Goal: Transaction & Acquisition: Subscribe to service/newsletter

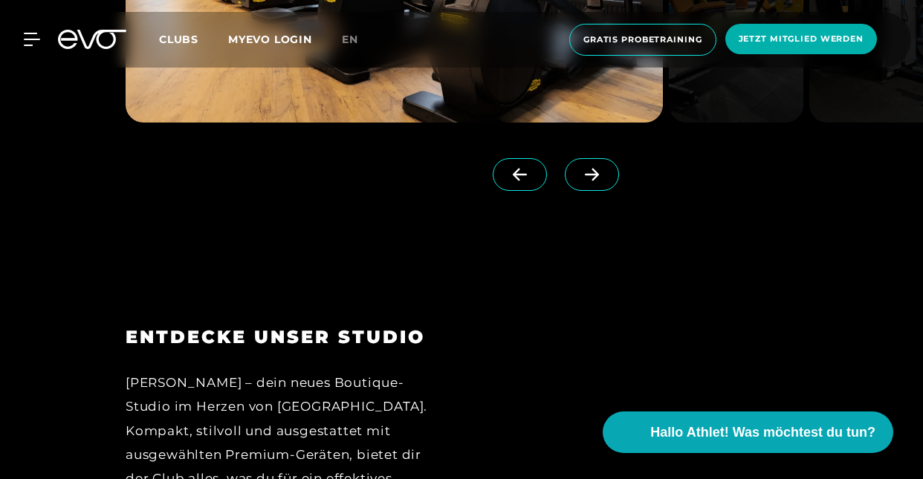
scroll to position [1449, 0]
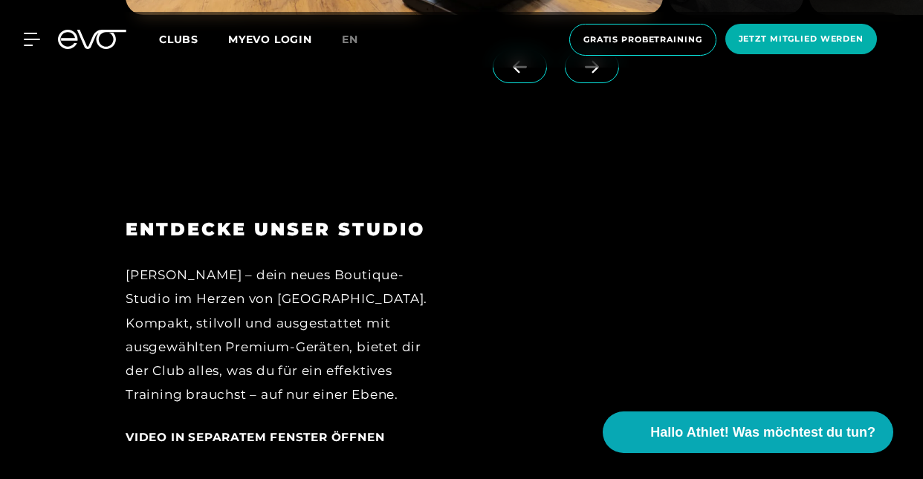
click at [397, 343] on div "[PERSON_NAME] – dein neues Boutique-Studio im Herzen von [GEOGRAPHIC_DATA]. Kom…" at bounding box center [283, 335] width 315 height 144
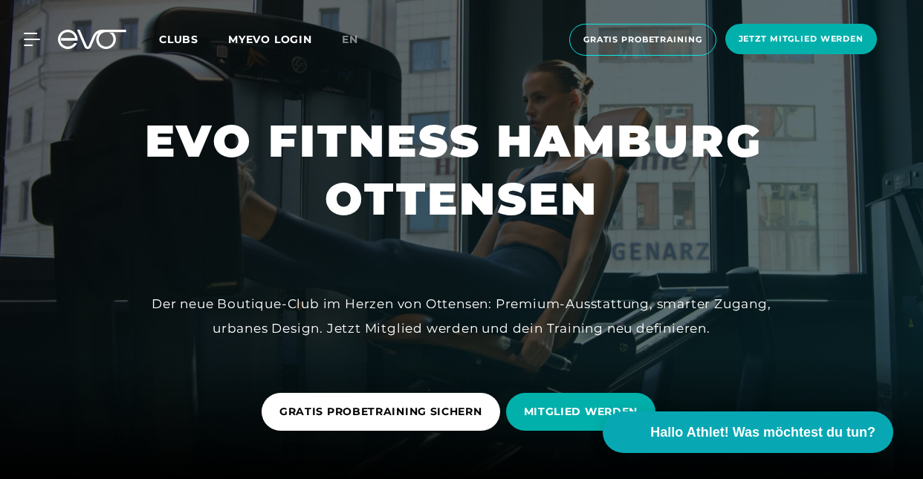
scroll to position [0, 0]
click at [578, 411] on span "MITGLIED WERDEN" at bounding box center [581, 412] width 114 height 16
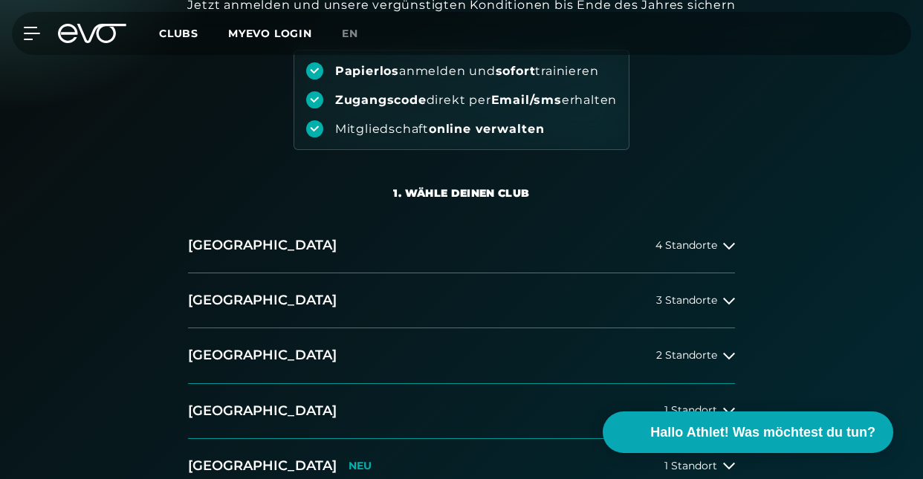
scroll to position [165, 0]
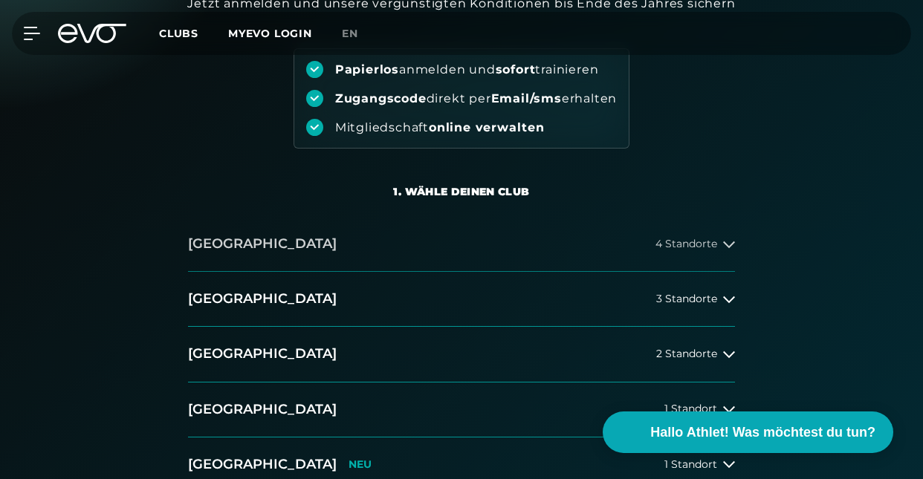
click at [714, 245] on span "4 Standorte" at bounding box center [687, 244] width 62 height 11
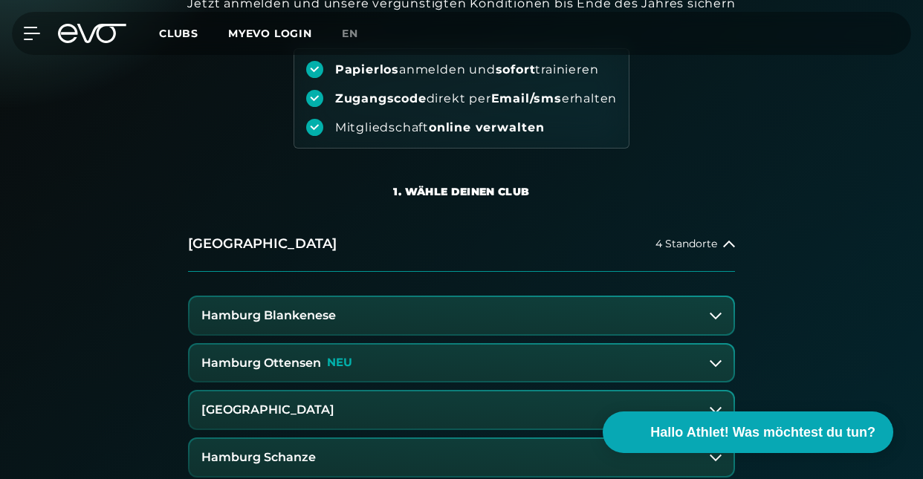
click at [408, 366] on button "Hamburg Ottensen NEU" at bounding box center [462, 363] width 544 height 37
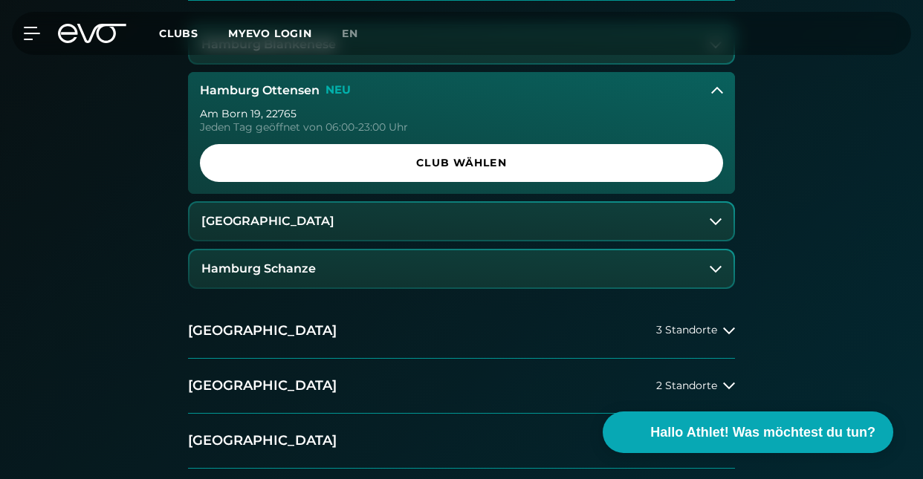
scroll to position [439, 0]
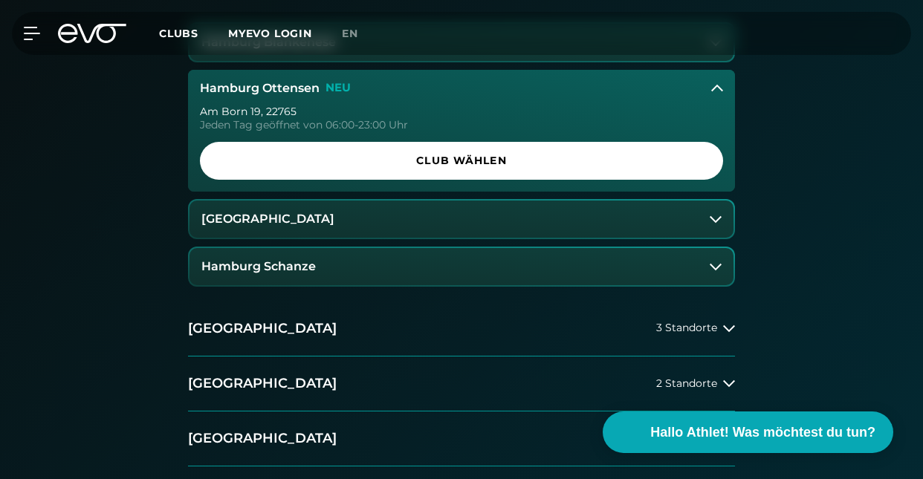
click at [758, 311] on div "[GEOGRAPHIC_DATA] 4 Standorte [GEOGRAPHIC_DATA] Blankenese [GEOGRAPHIC_DATA] [S…" at bounding box center [461, 245] width 923 height 602
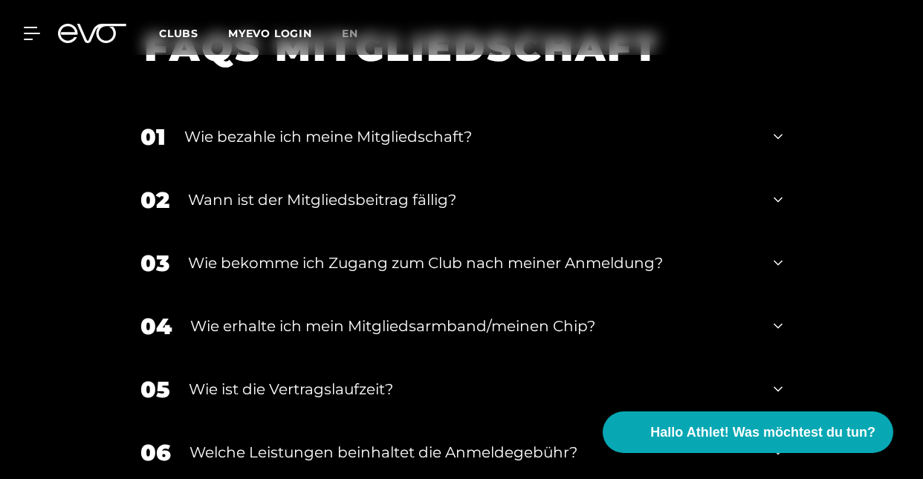
scroll to position [1899, 0]
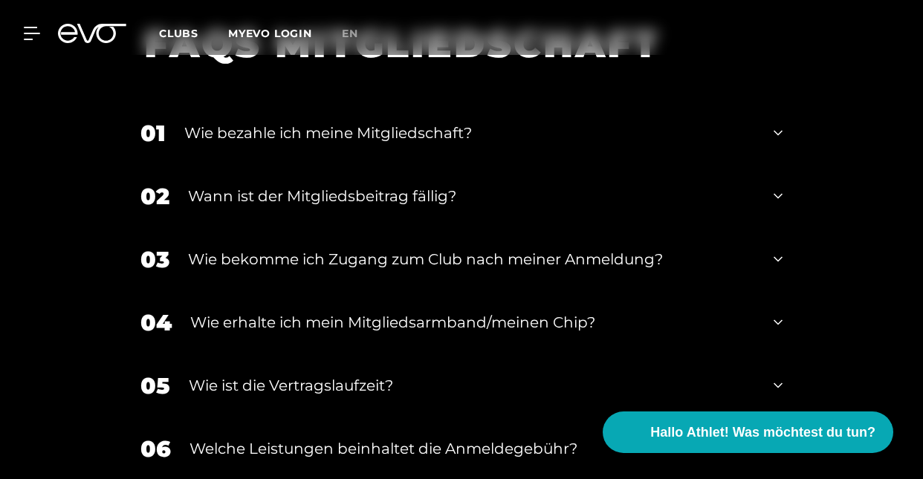
click at [777, 129] on icon at bounding box center [778, 133] width 9 height 18
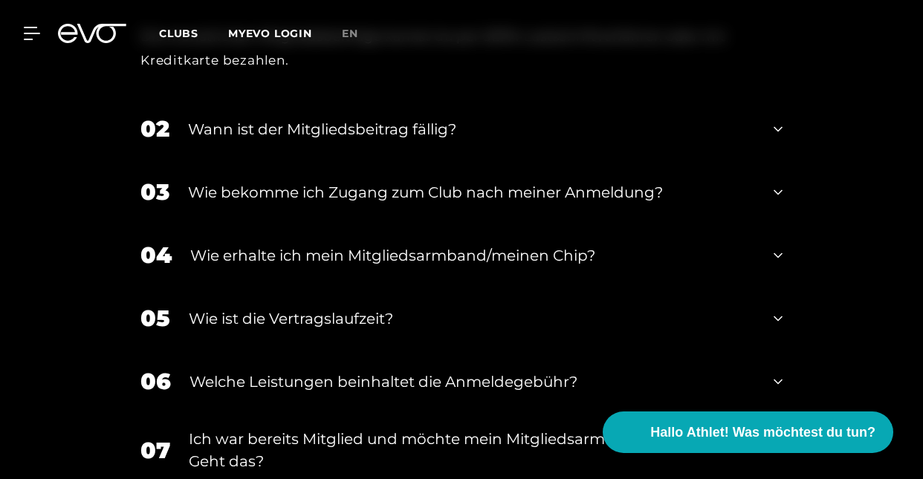
scroll to position [2081, 0]
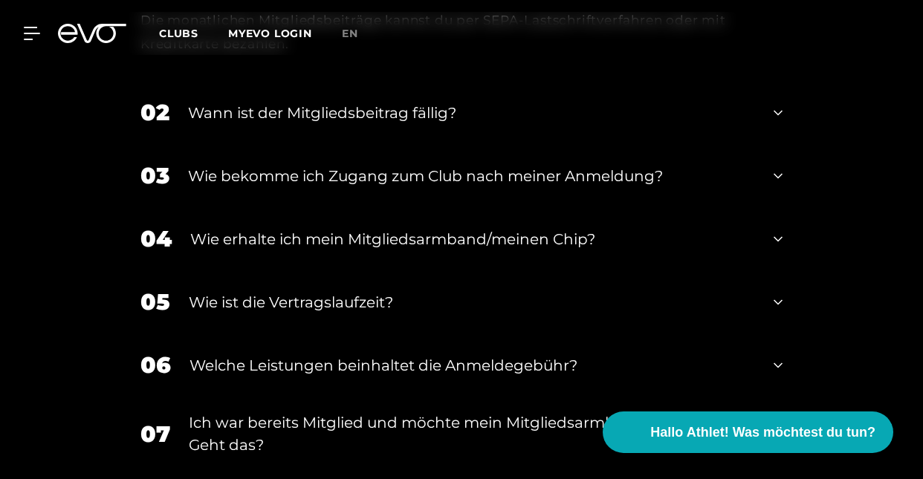
click at [777, 111] on icon at bounding box center [778, 113] width 9 height 18
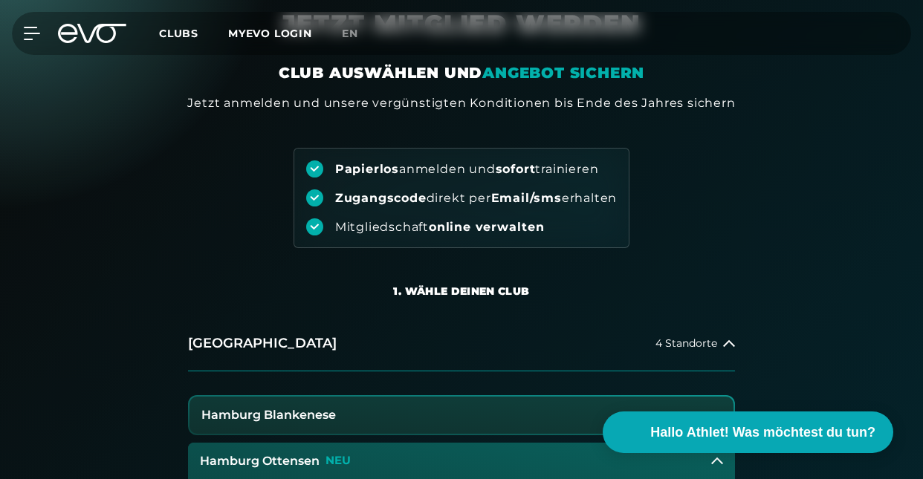
scroll to position [60, 0]
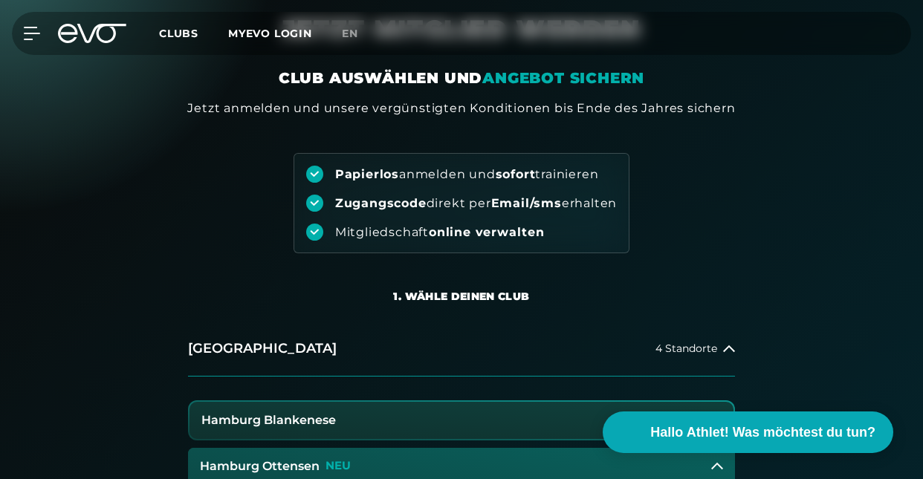
click at [621, 109] on div "Jetzt anmelden und unsere vergünstigten Konditionen bis Ende des Jahres sichern" at bounding box center [461, 109] width 548 height 18
click at [553, 71] on em "ANGEBOT SICHERN" at bounding box center [563, 78] width 162 height 18
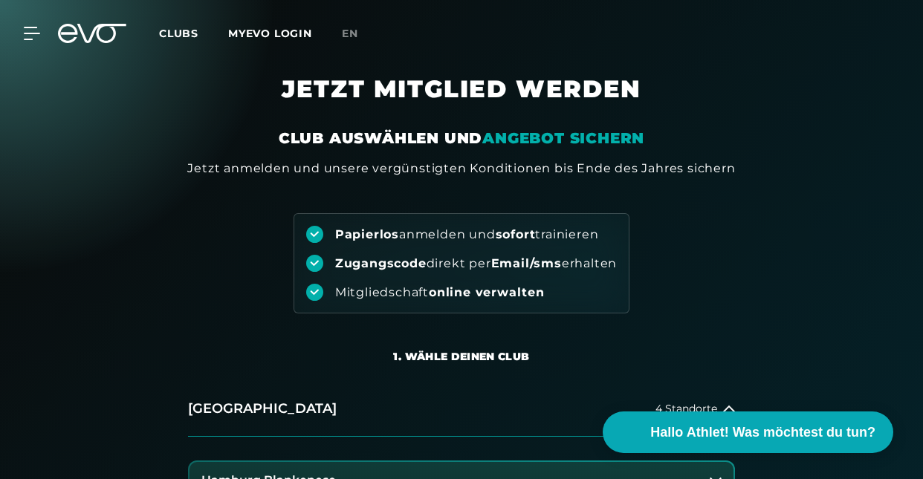
scroll to position [0, 0]
click at [31, 35] on icon at bounding box center [35, 33] width 22 height 13
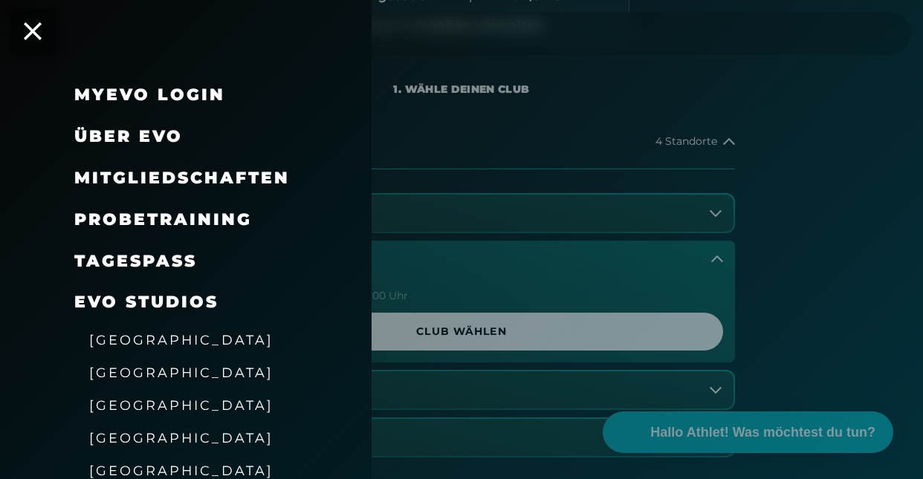
scroll to position [285, 0]
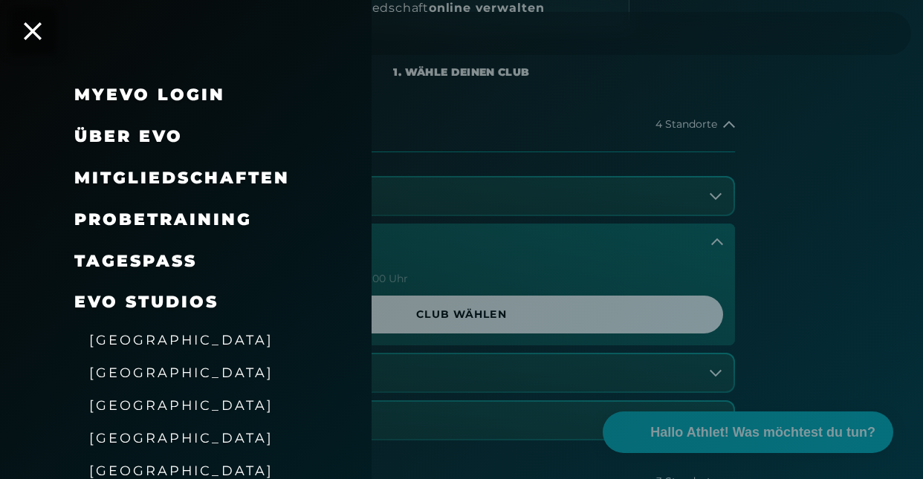
click at [232, 360] on div "[GEOGRAPHIC_DATA]" at bounding box center [204, 372] width 260 height 33
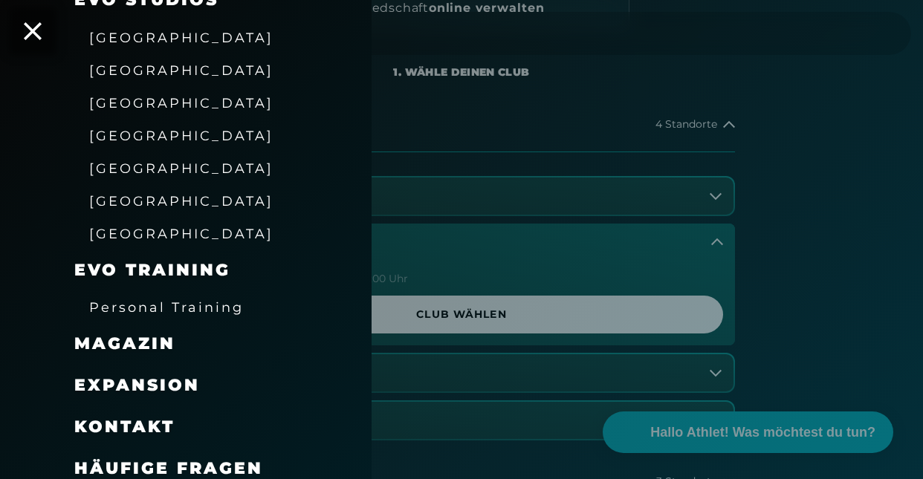
scroll to position [300, 0]
